Goal: Task Accomplishment & Management: Use online tool/utility

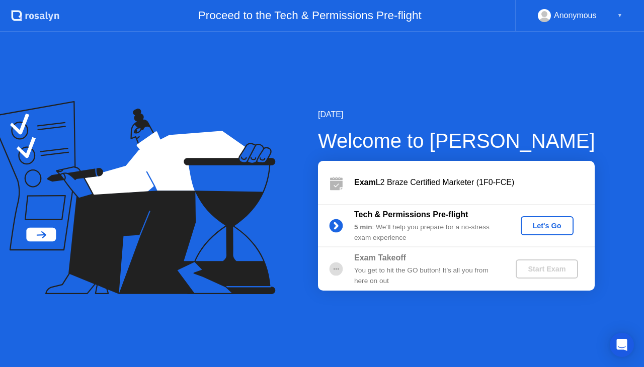
click at [552, 225] on div "Let's Go" at bounding box center [547, 226] width 45 height 8
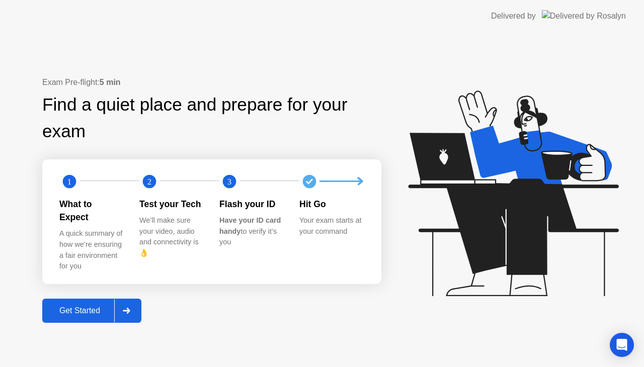
click at [79, 306] on div "Get Started" at bounding box center [79, 310] width 69 height 9
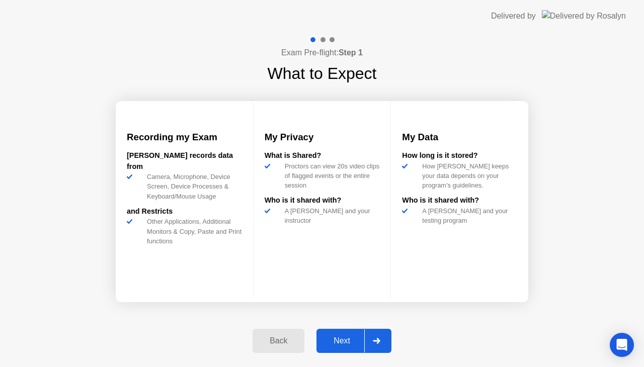
click at [348, 337] on div "Next" at bounding box center [341, 341] width 45 height 9
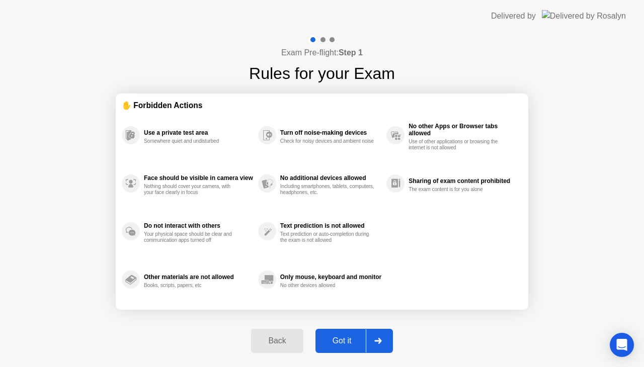
click at [349, 333] on button "Got it" at bounding box center [353, 341] width 77 height 24
select select "**********"
select select "*******"
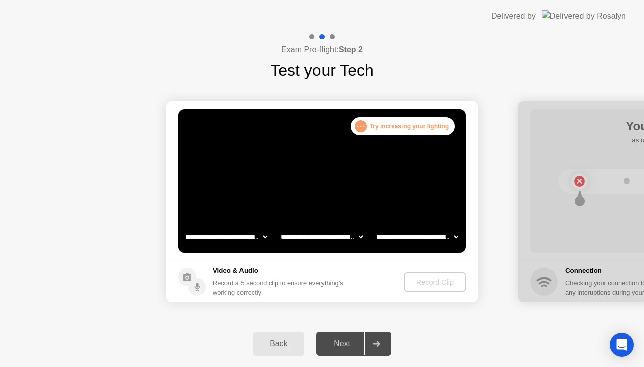
click at [359, 130] on div ". . ." at bounding box center [361, 126] width 12 height 12
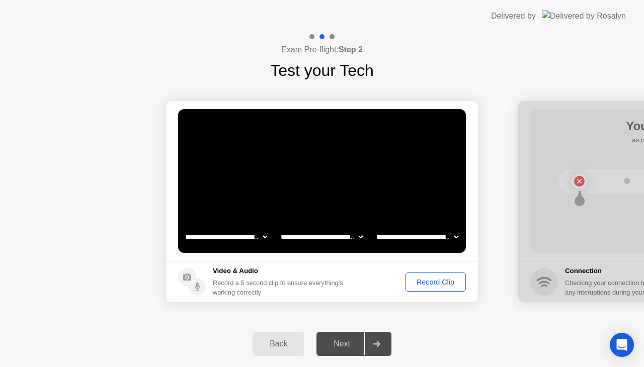
click at [446, 288] on button "Record Clip" at bounding box center [435, 282] width 61 height 19
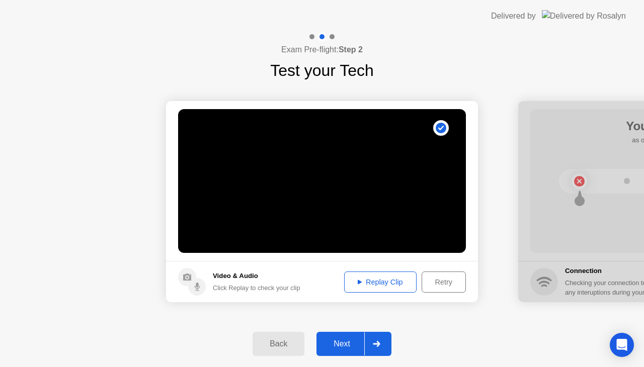
click at [316, 220] on video at bounding box center [322, 181] width 288 height 144
click at [379, 278] on div "Replay Clip" at bounding box center [380, 282] width 65 height 8
click at [387, 284] on div "Replay Clip" at bounding box center [380, 282] width 65 height 8
click at [345, 343] on div "Next" at bounding box center [341, 344] width 45 height 9
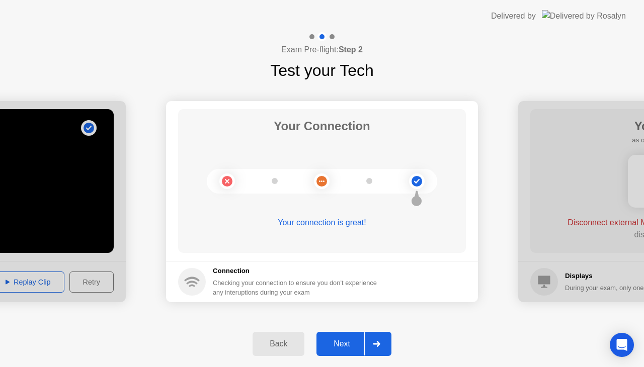
click at [344, 336] on button "Next" at bounding box center [353, 344] width 75 height 24
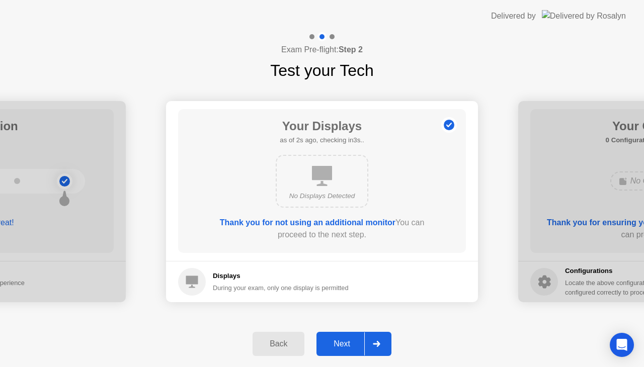
click at [352, 342] on div "Next" at bounding box center [341, 344] width 45 height 9
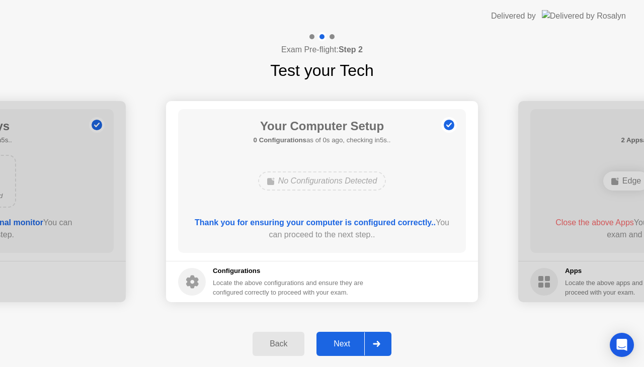
click at [347, 341] on div "Next" at bounding box center [341, 344] width 45 height 9
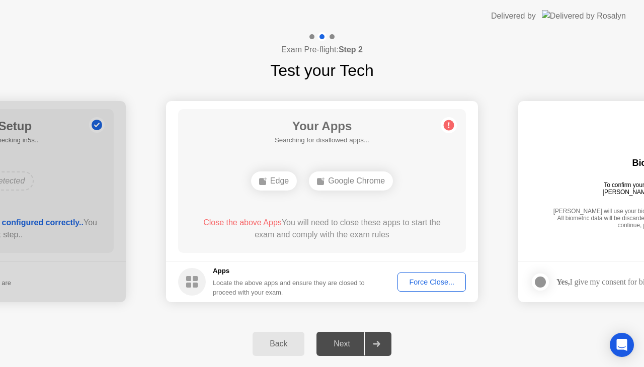
click at [428, 283] on div "Force Close..." at bounding box center [431, 282] width 61 height 8
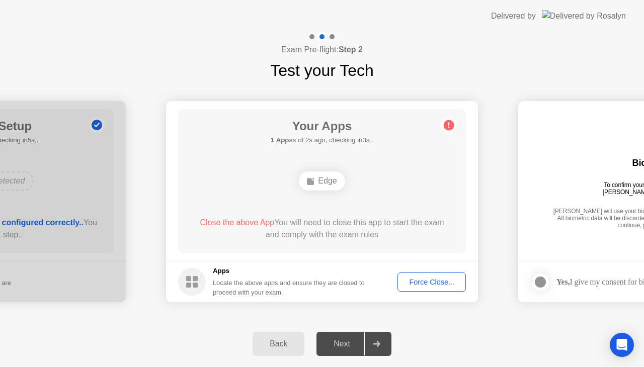
click at [416, 280] on div "Force Close..." at bounding box center [431, 282] width 61 height 8
click at [342, 204] on div "Your Apps Searching for disallowed apps... Edge Close the above App You will ne…" at bounding box center [322, 181] width 288 height 144
click at [341, 180] on div "Edge" at bounding box center [322, 181] width 46 height 19
click at [333, 180] on div "Edge" at bounding box center [322, 181] width 46 height 19
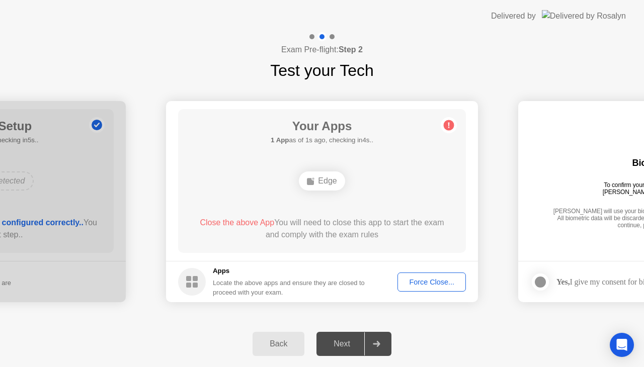
click at [283, 347] on div "Back" at bounding box center [279, 344] width 46 height 9
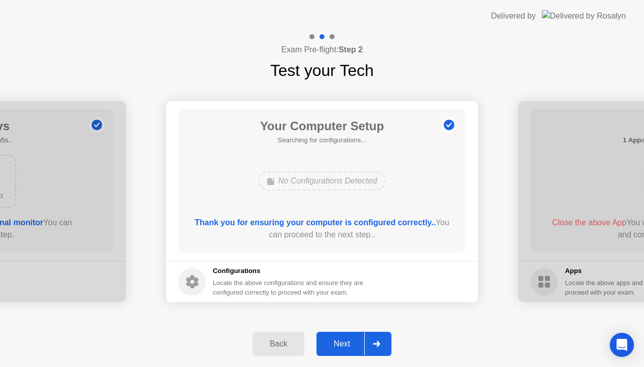
click at [343, 340] on div "Next" at bounding box center [341, 344] width 45 height 9
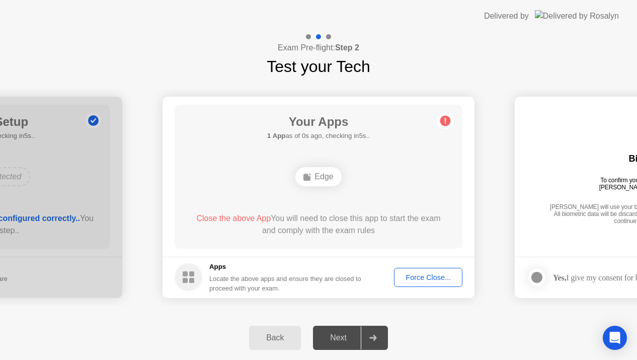
click at [407, 278] on div "Force Close..." at bounding box center [427, 277] width 61 height 8
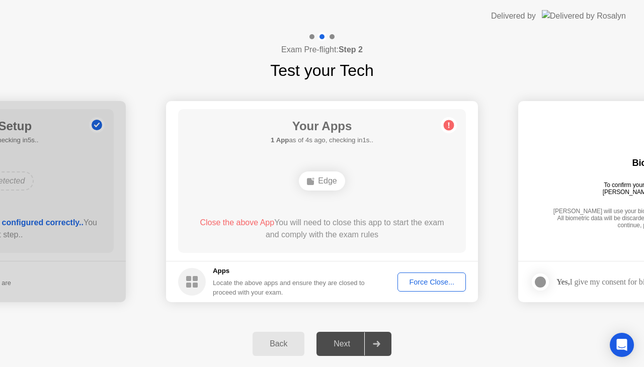
click at [317, 266] on h5 "Apps" at bounding box center [289, 271] width 152 height 10
click at [163, 50] on div "Exam Pre-flight: Step 2 Test your Tech" at bounding box center [322, 57] width 644 height 50
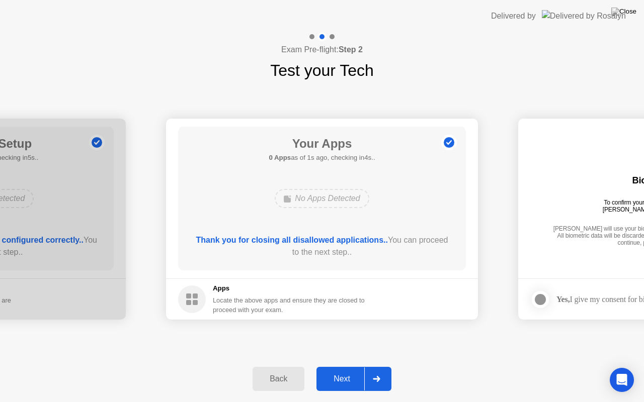
click at [349, 367] on div "Next" at bounding box center [341, 379] width 45 height 9
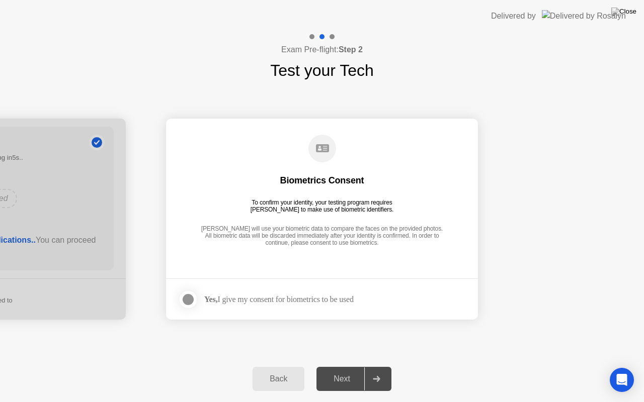
click at [217, 300] on strong "Yes," at bounding box center [210, 299] width 13 height 9
click at [192, 297] on div at bounding box center [188, 300] width 12 height 12
click at [346, 367] on div "Next" at bounding box center [341, 379] width 45 height 9
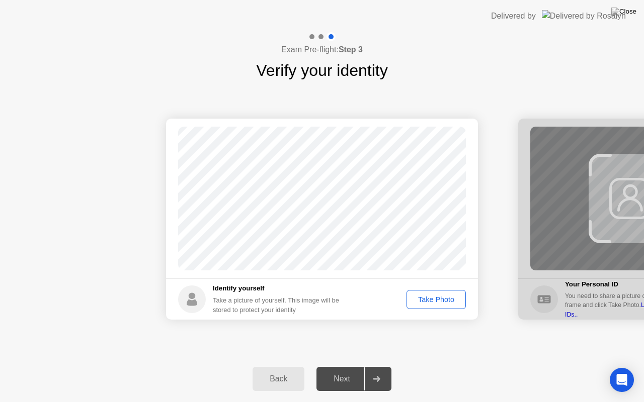
click at [437, 296] on div "Take Photo" at bounding box center [436, 300] width 52 height 8
click at [340, 367] on div "Next" at bounding box center [341, 379] width 45 height 9
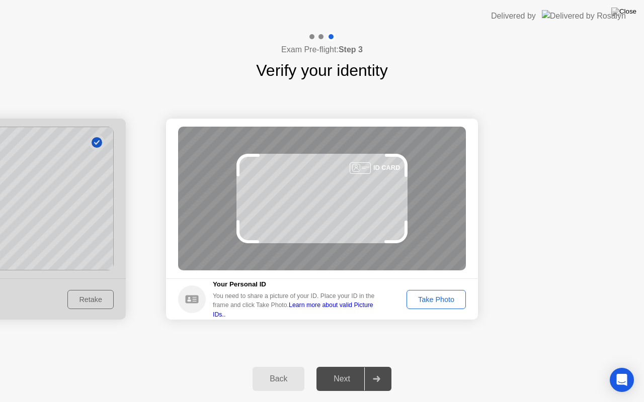
click at [432, 297] on div "Take Photo" at bounding box center [436, 300] width 52 height 8
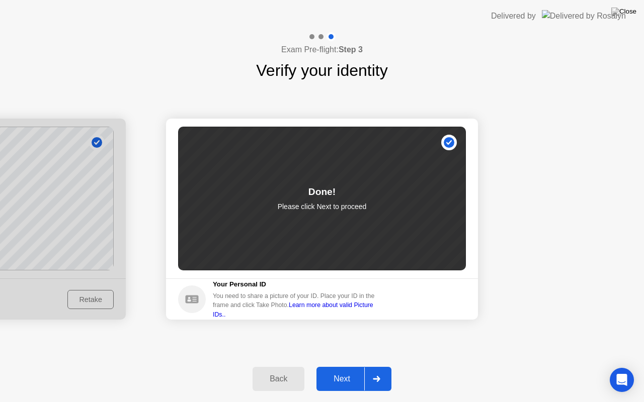
click at [342, 367] on div "Next" at bounding box center [341, 379] width 45 height 9
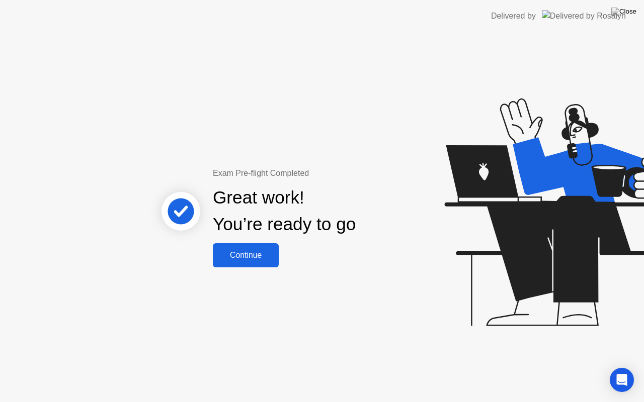
click at [270, 256] on div "Continue" at bounding box center [246, 255] width 60 height 9
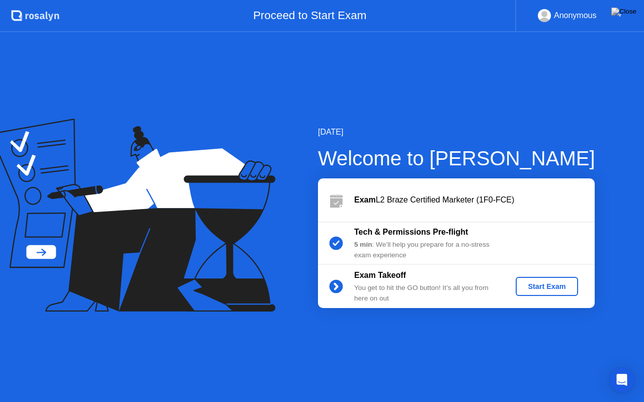
click at [557, 285] on div "Start Exam" at bounding box center [547, 287] width 54 height 8
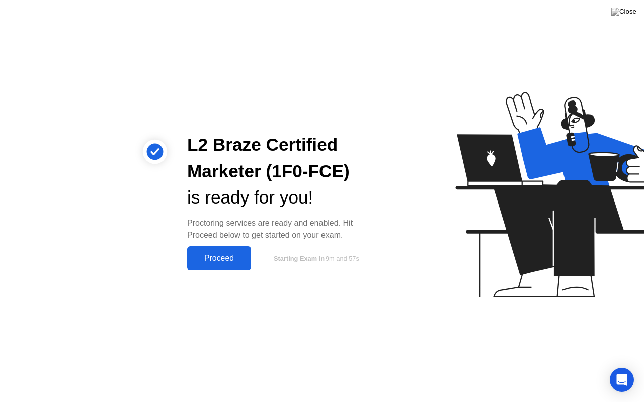
click at [229, 258] on div "Proceed" at bounding box center [219, 258] width 58 height 9
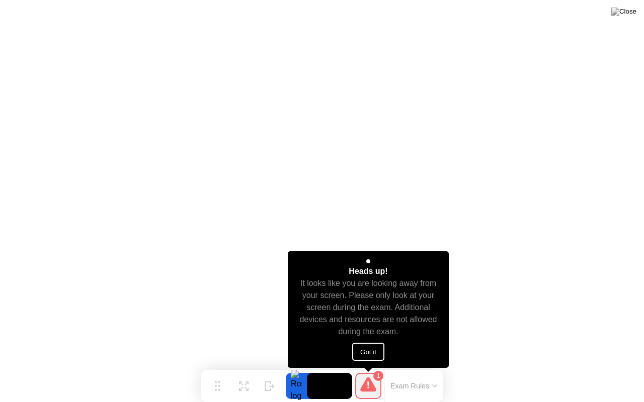
click at [366, 350] on button "Got it" at bounding box center [368, 352] width 32 height 18
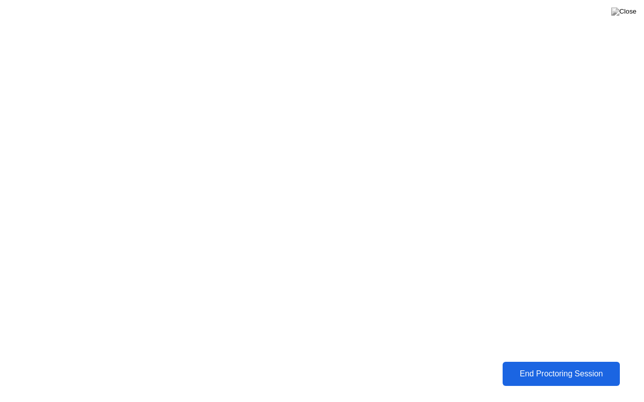
click at [536, 367] on div "End Proctoring Session" at bounding box center [561, 374] width 113 height 9
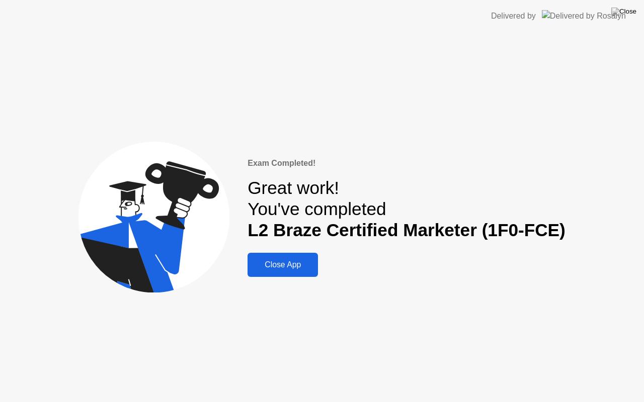
click at [299, 265] on div "Close App" at bounding box center [283, 265] width 64 height 9
